Goal: Go to known website: Access a specific website the user already knows

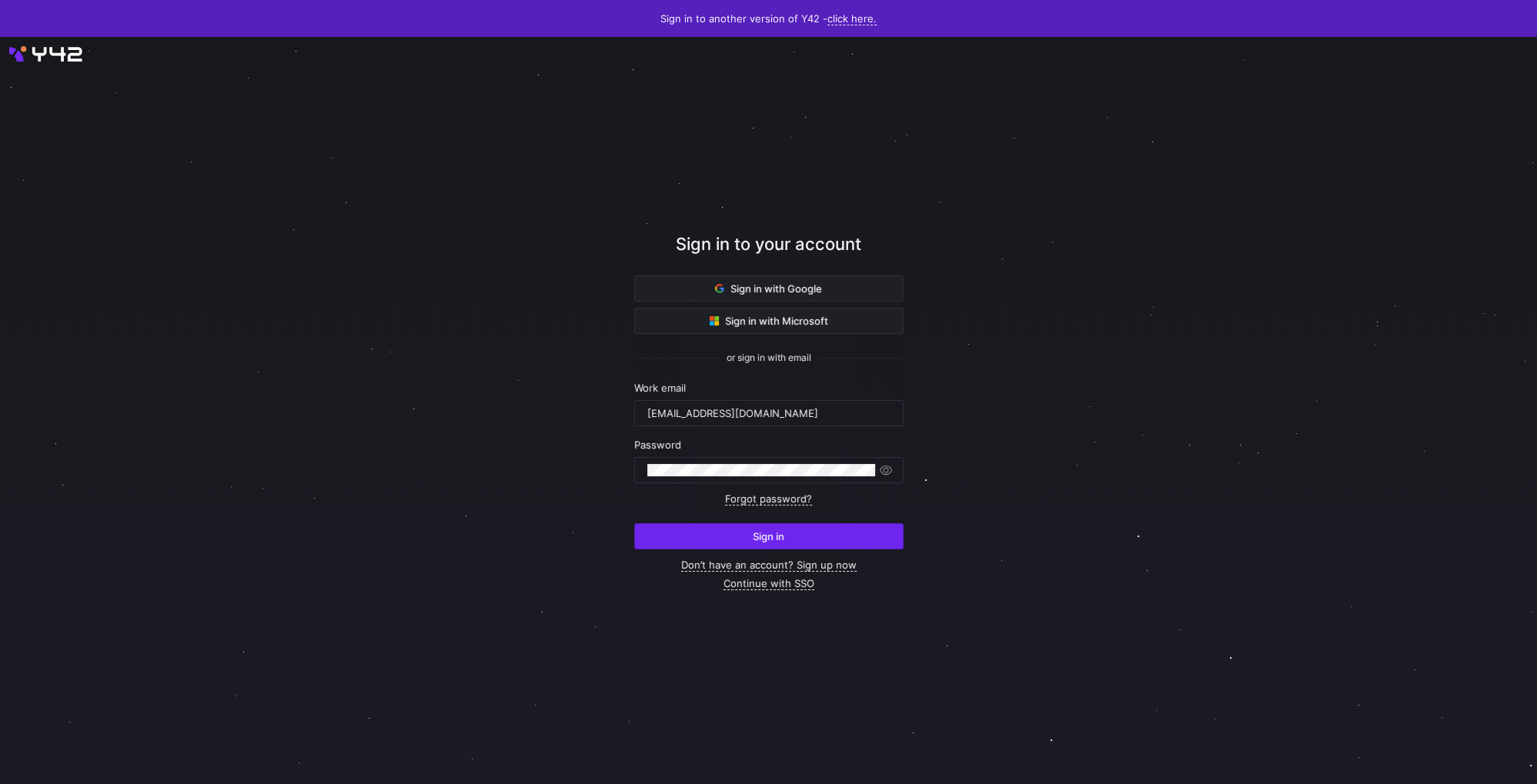
click at [771, 545] on span "submit" at bounding box center [768, 536] width 268 height 25
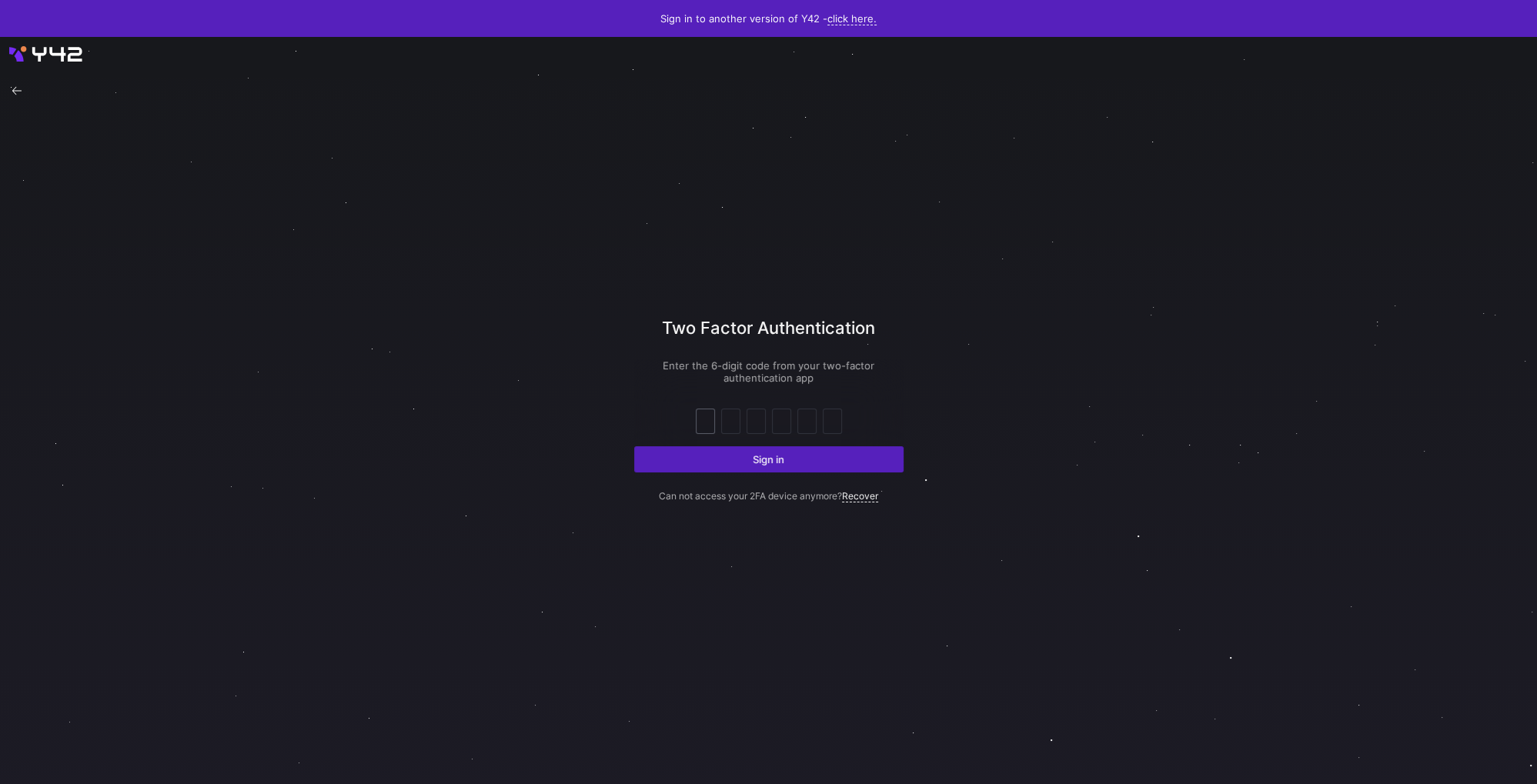
click at [709, 419] on input "text" at bounding box center [705, 422] width 11 height 19
type input "2"
type input "6"
type input "1"
type input "4"
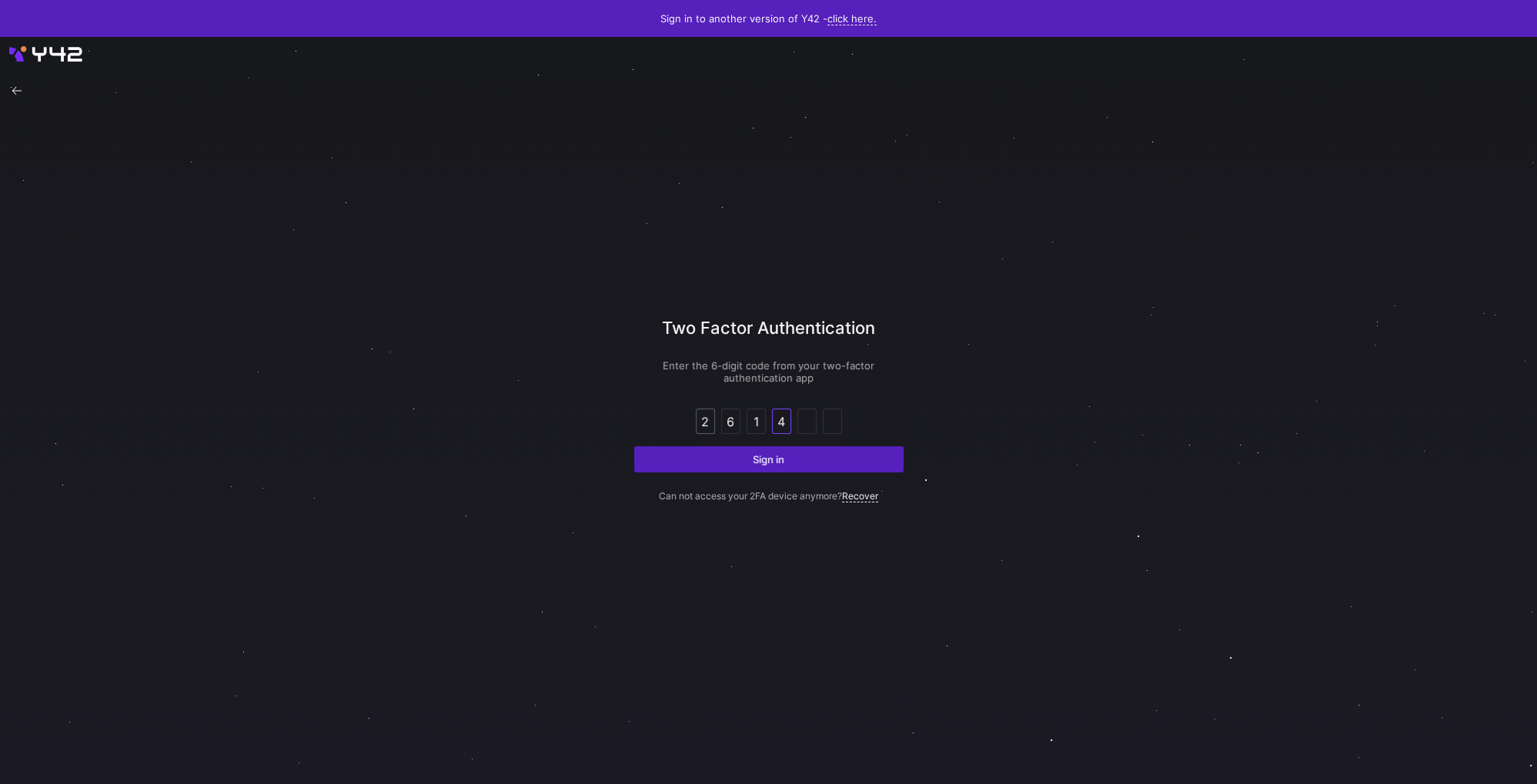
type input "4"
type input "8"
